Goal: Task Accomplishment & Management: Manage account settings

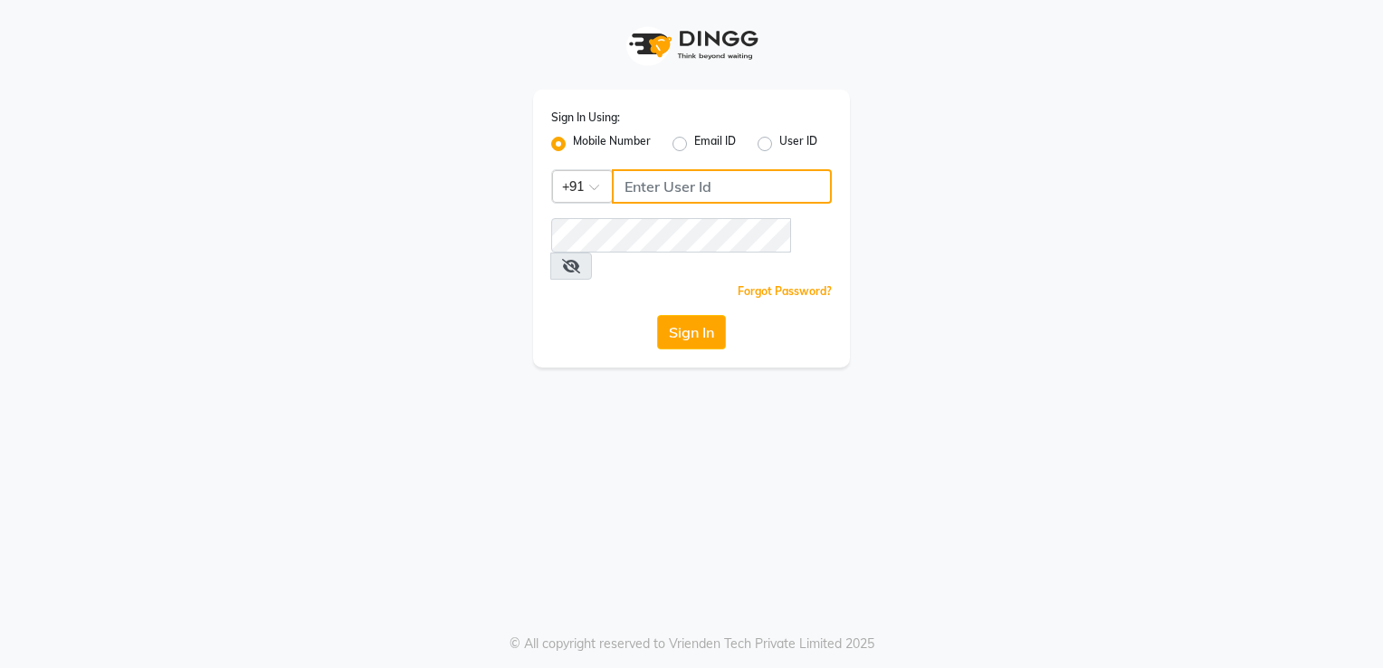
click at [644, 183] on input "Username" at bounding box center [722, 186] width 220 height 34
type input "9819669646"
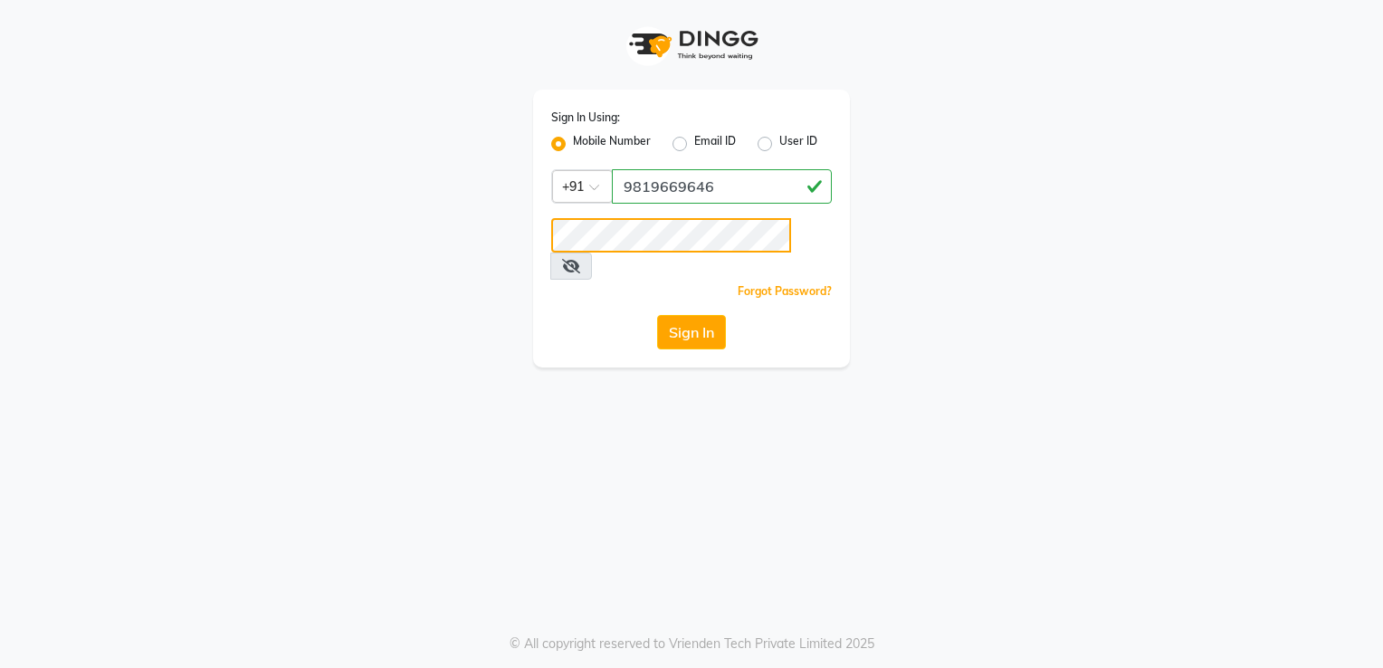
click at [657, 315] on button "Sign In" at bounding box center [691, 332] width 69 height 34
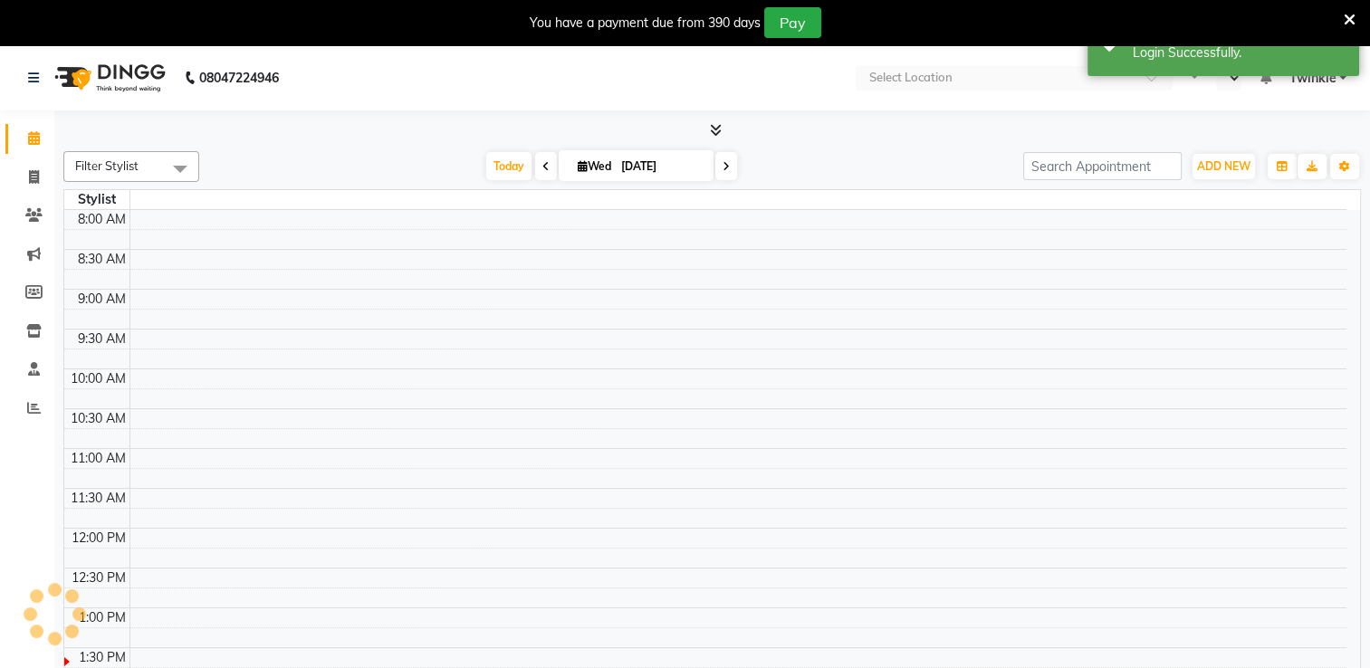
select select "en"
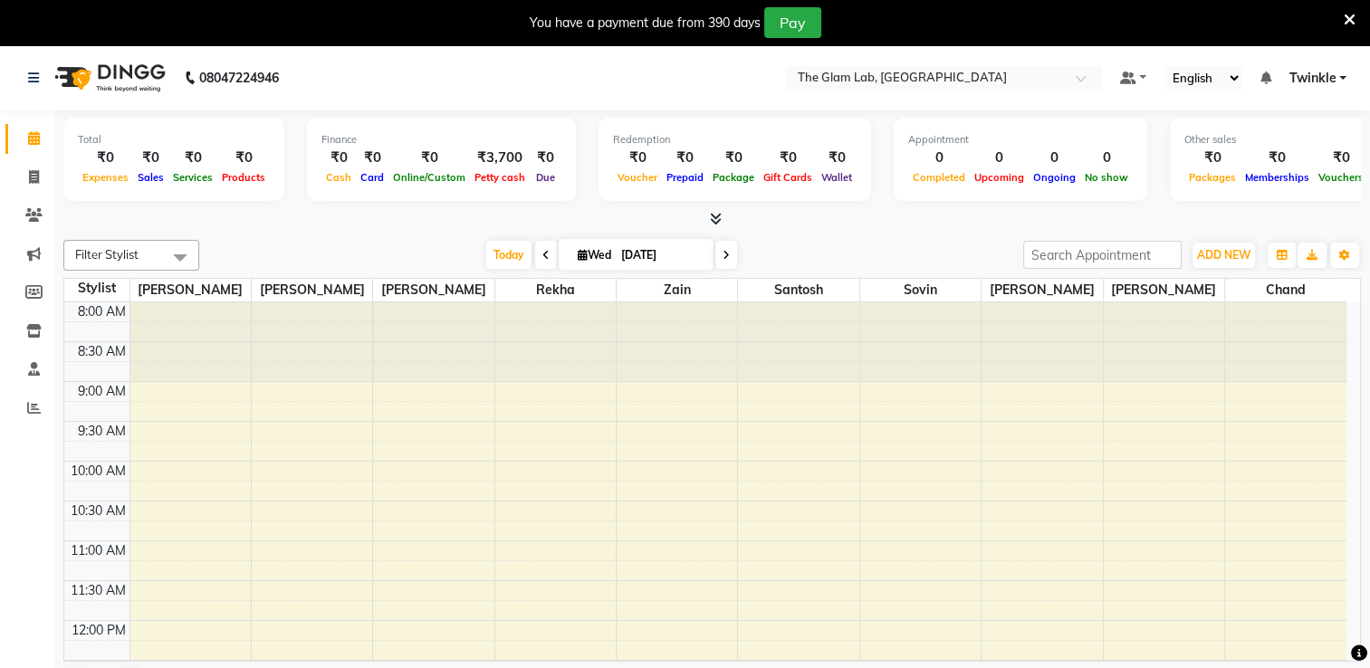
click at [1351, 13] on icon at bounding box center [1349, 20] width 12 height 16
